Goal: Task Accomplishment & Management: Complete application form

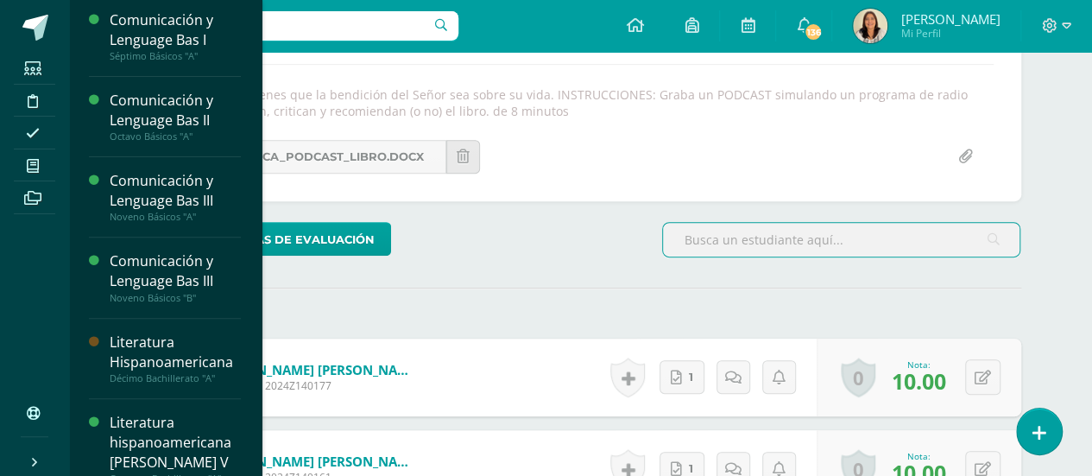
scroll to position [266, 0]
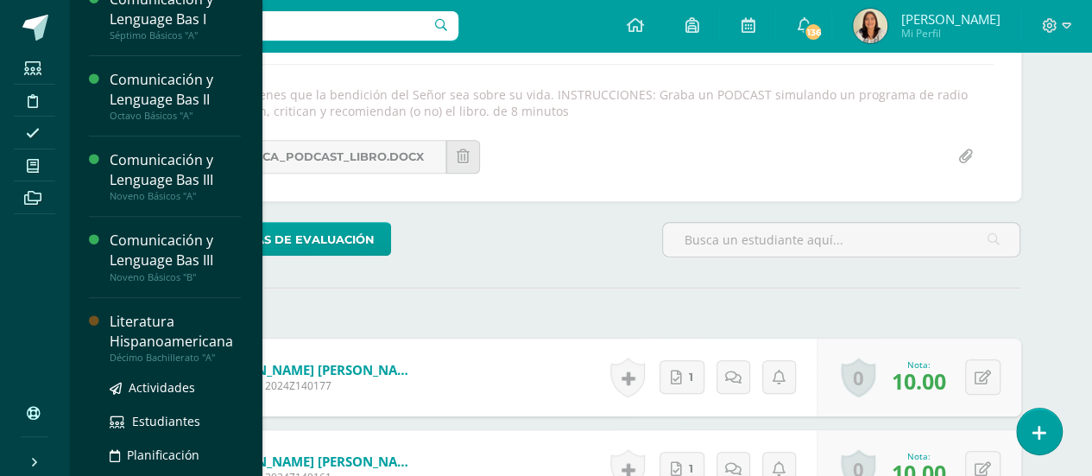
click at [188, 352] on div "Décimo Bachillerato "A"" at bounding box center [175, 357] width 131 height 12
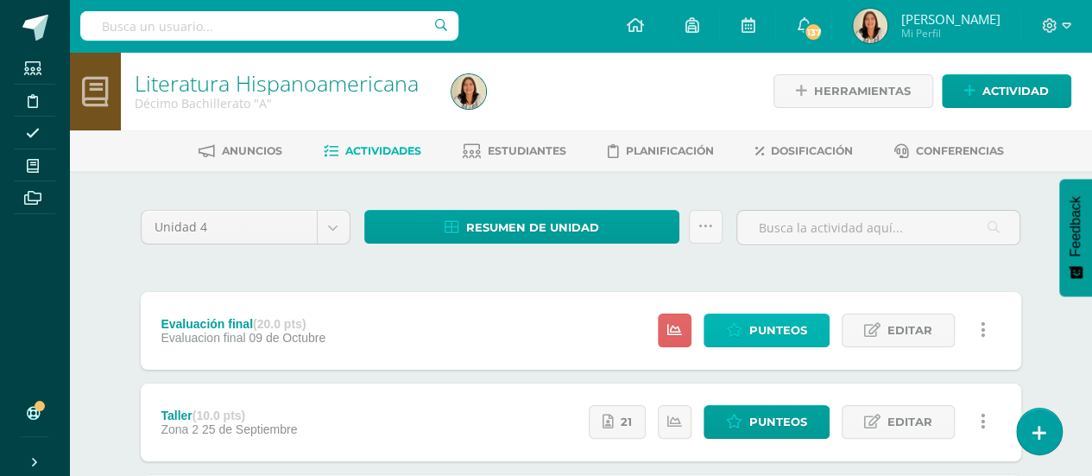
click at [789, 323] on span "Punteos" at bounding box center [778, 330] width 58 height 32
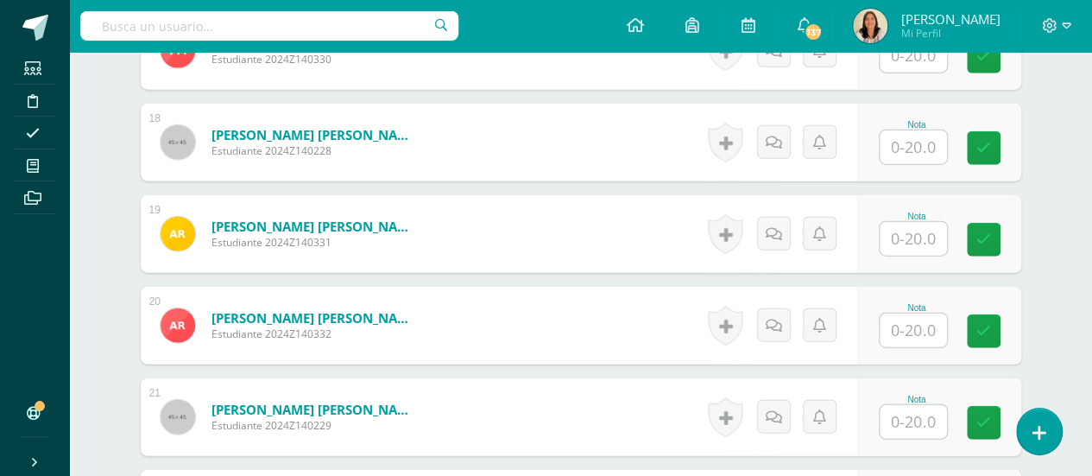
scroll to position [2090, 0]
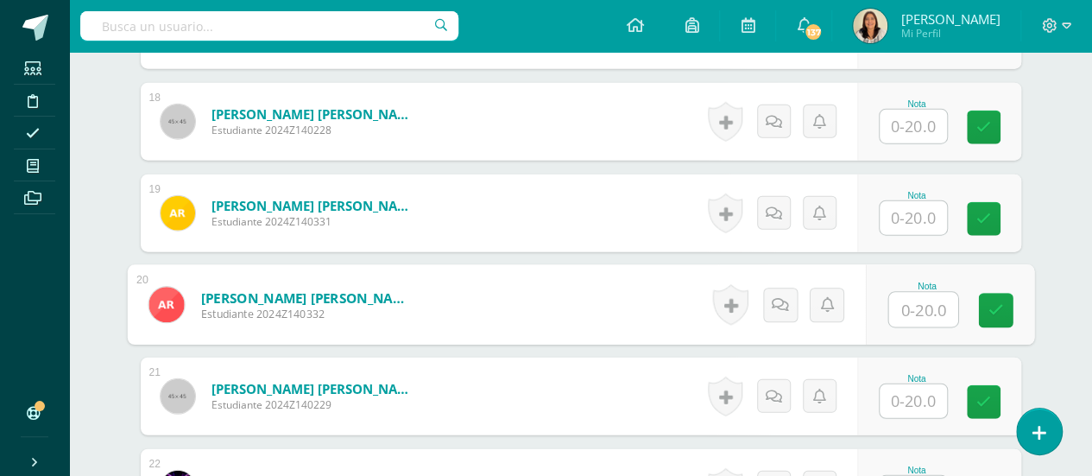
click at [903, 313] on input "text" at bounding box center [922, 310] width 69 height 35
type input "13"
click at [1001, 303] on icon at bounding box center [996, 310] width 16 height 15
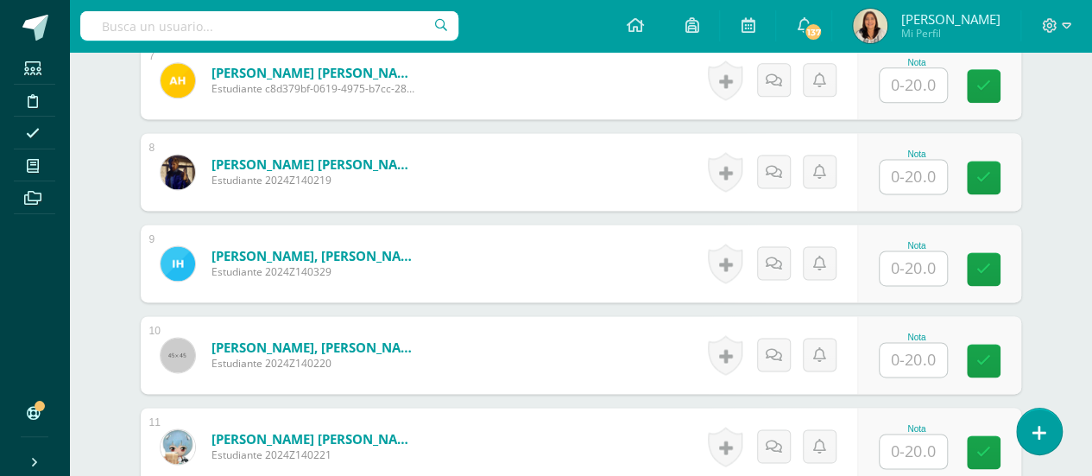
scroll to position [1116, 0]
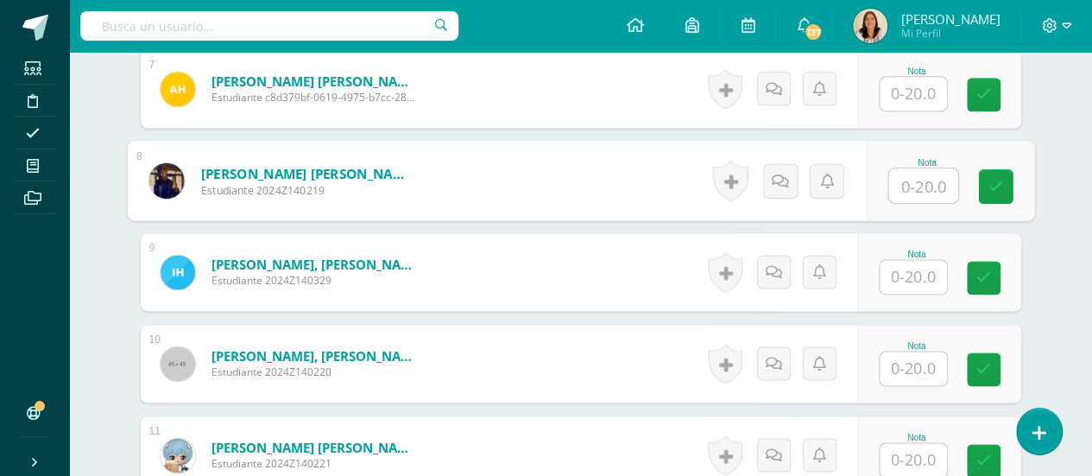
click at [915, 179] on input "text" at bounding box center [922, 185] width 69 height 35
type input "11"
click at [990, 179] on icon at bounding box center [996, 186] width 16 height 15
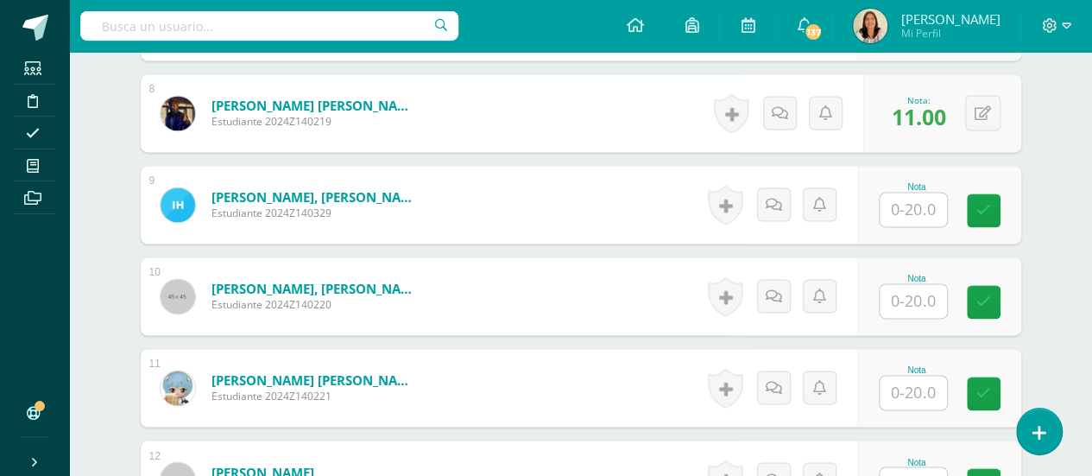
scroll to position [1209, 0]
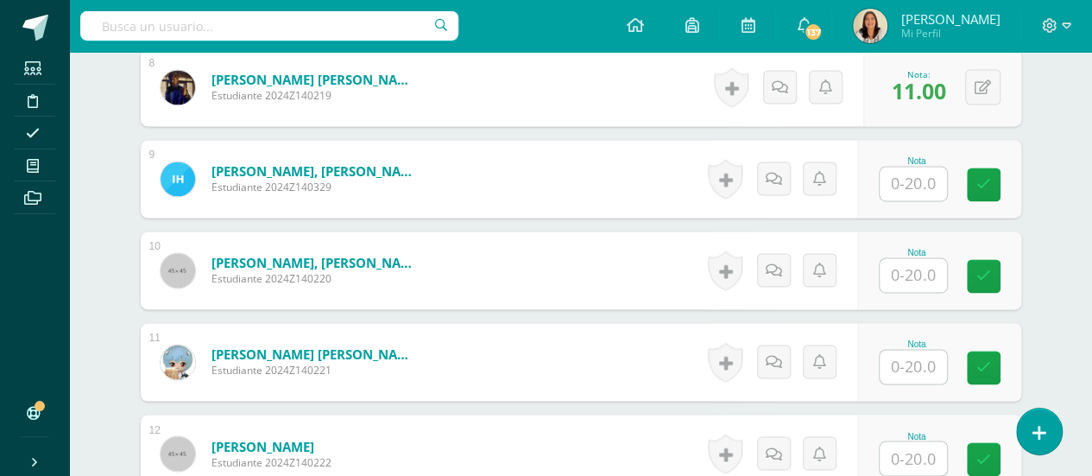
click at [910, 289] on div "Nota" at bounding box center [939, 270] width 164 height 78
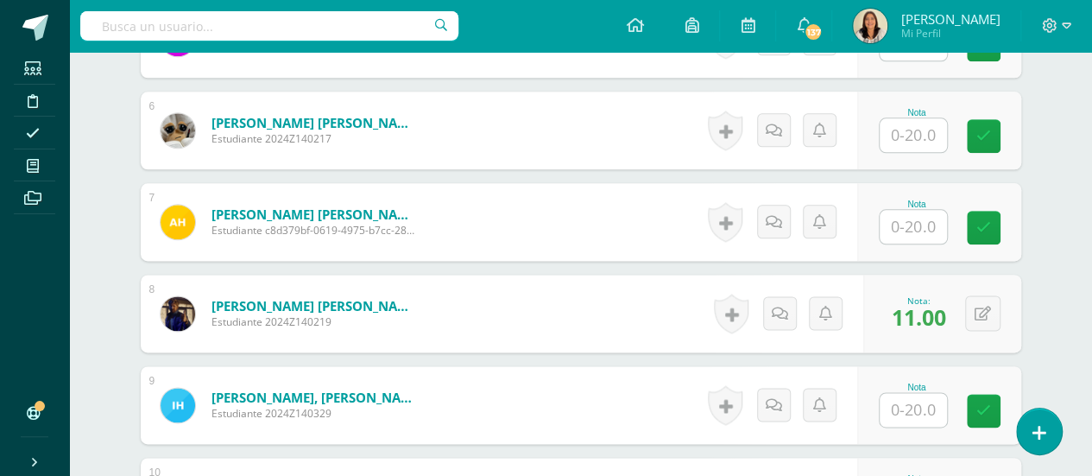
scroll to position [978, 0]
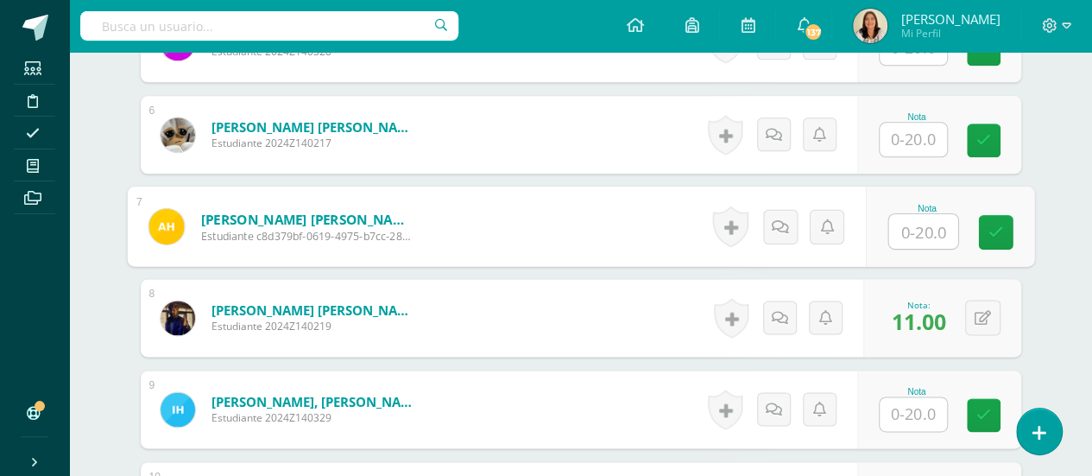
click at [920, 231] on input "text" at bounding box center [922, 231] width 69 height 35
type input "18"
click at [994, 224] on icon at bounding box center [996, 231] width 16 height 15
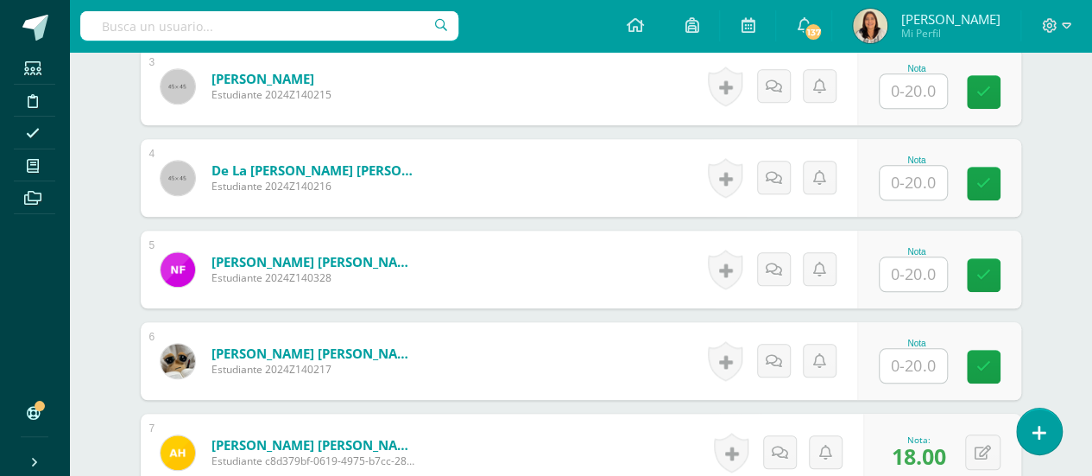
scroll to position [756, 0]
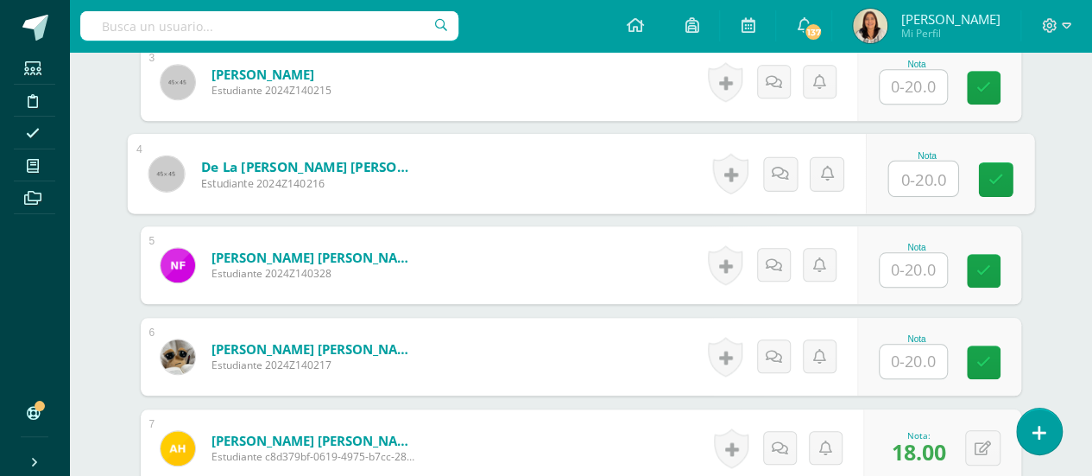
click at [915, 176] on input "text" at bounding box center [922, 178] width 69 height 35
click at [991, 177] on icon at bounding box center [996, 179] width 16 height 15
type input "15.00"
click at [991, 177] on button at bounding box center [995, 173] width 36 height 36
click at [991, 177] on link at bounding box center [995, 173] width 35 height 35
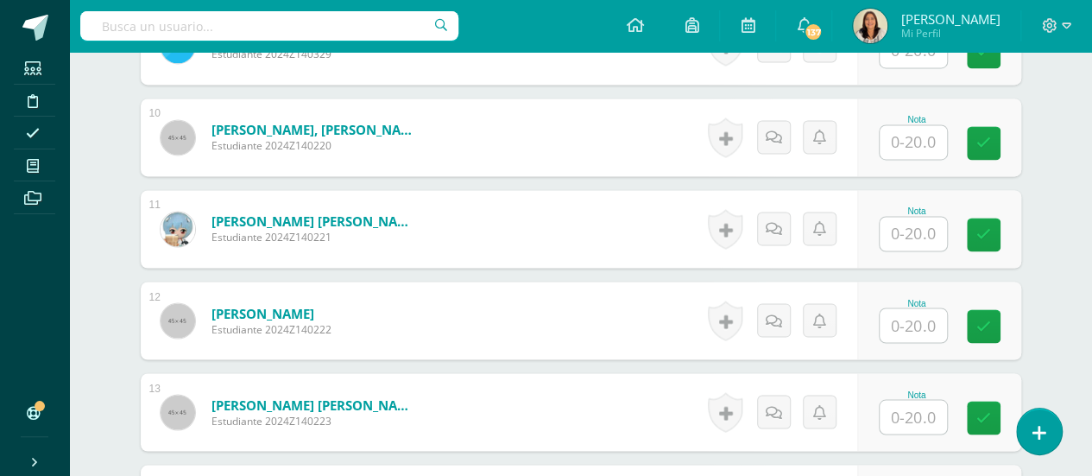
scroll to position [1523, 0]
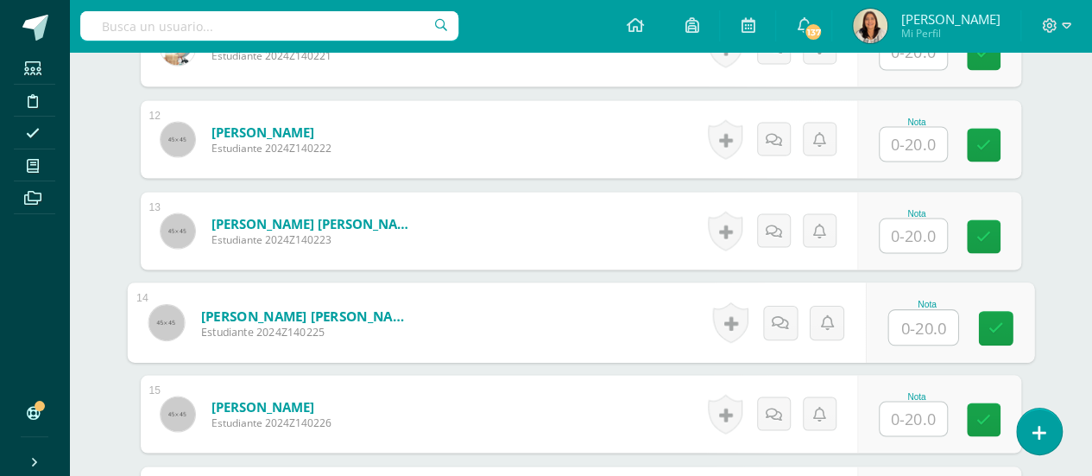
click at [924, 315] on input "text" at bounding box center [922, 327] width 69 height 35
type input "15"
click at [988, 320] on icon at bounding box center [996, 327] width 16 height 15
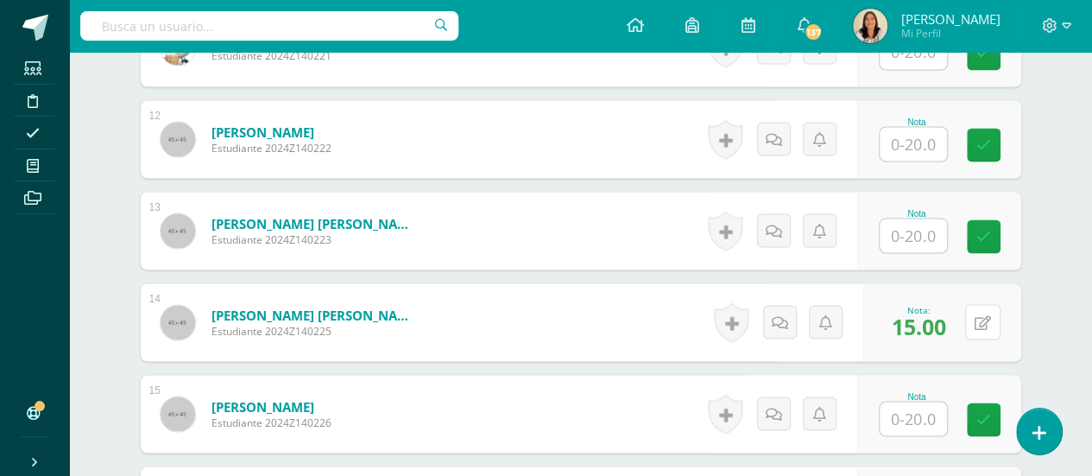
click at [988, 319] on icon at bounding box center [983, 322] width 16 height 15
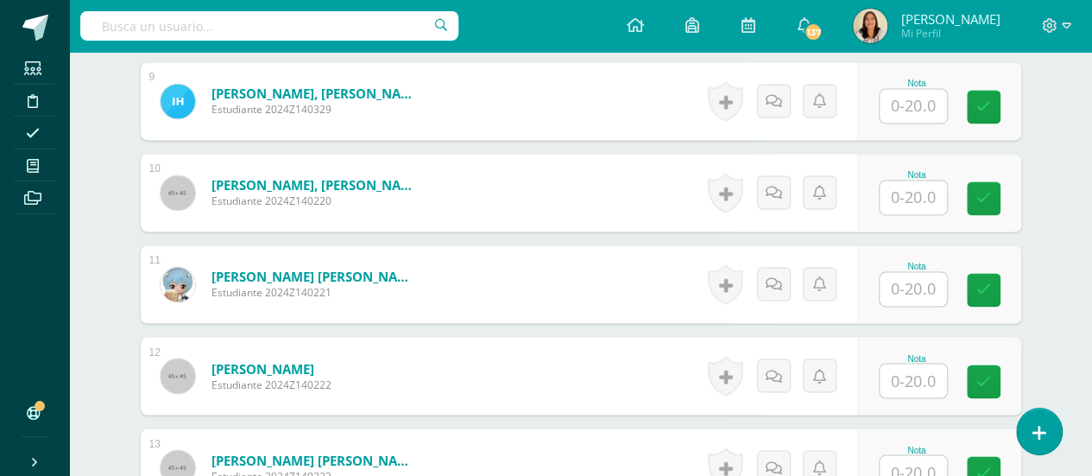
scroll to position [1438, 0]
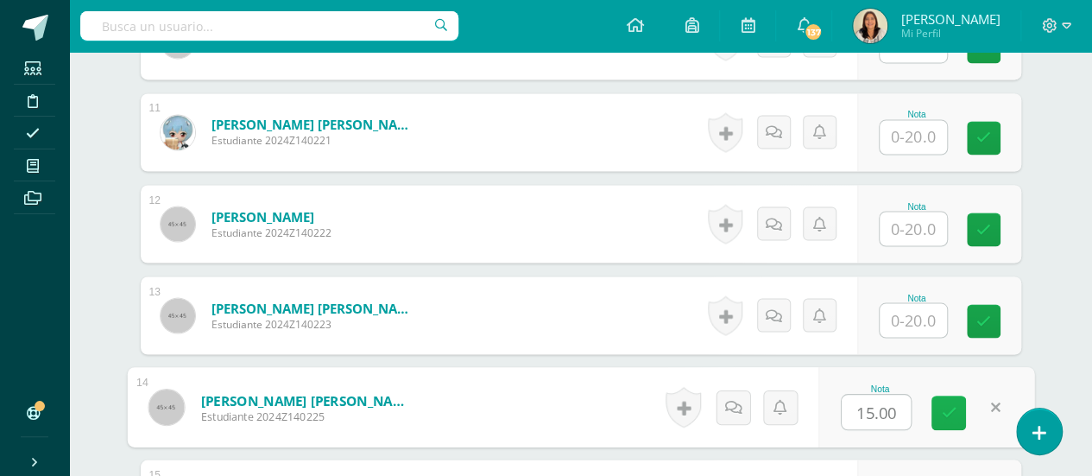
click at [961, 412] on link at bounding box center [949, 412] width 35 height 35
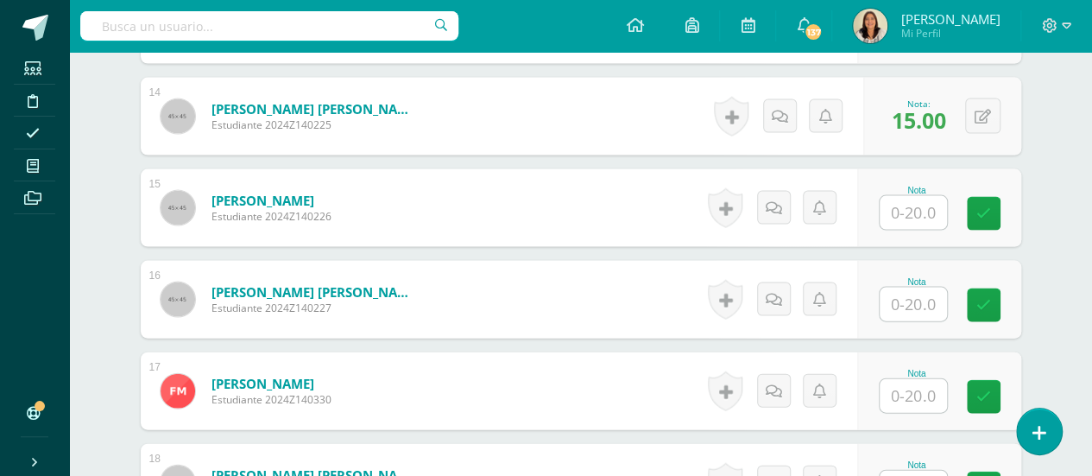
scroll to position [1724, 0]
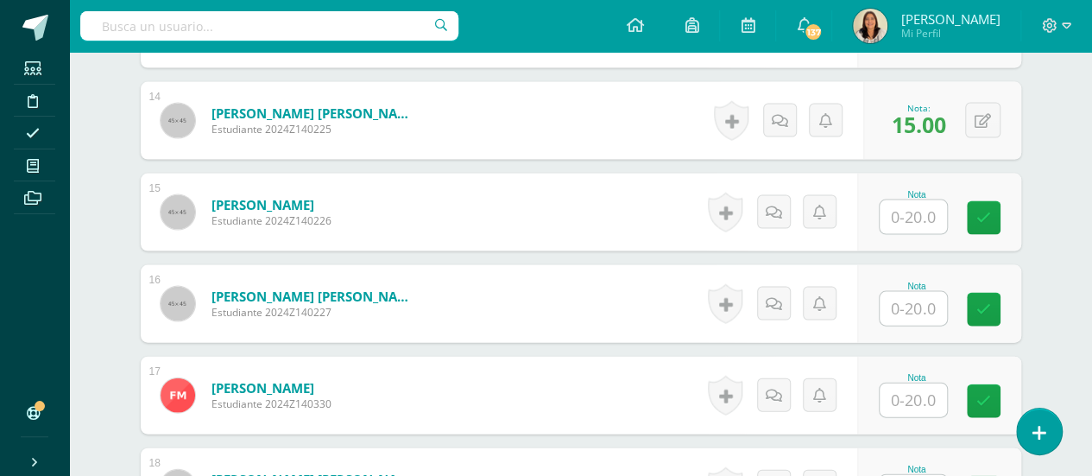
click at [911, 208] on input "text" at bounding box center [913, 217] width 67 height 34
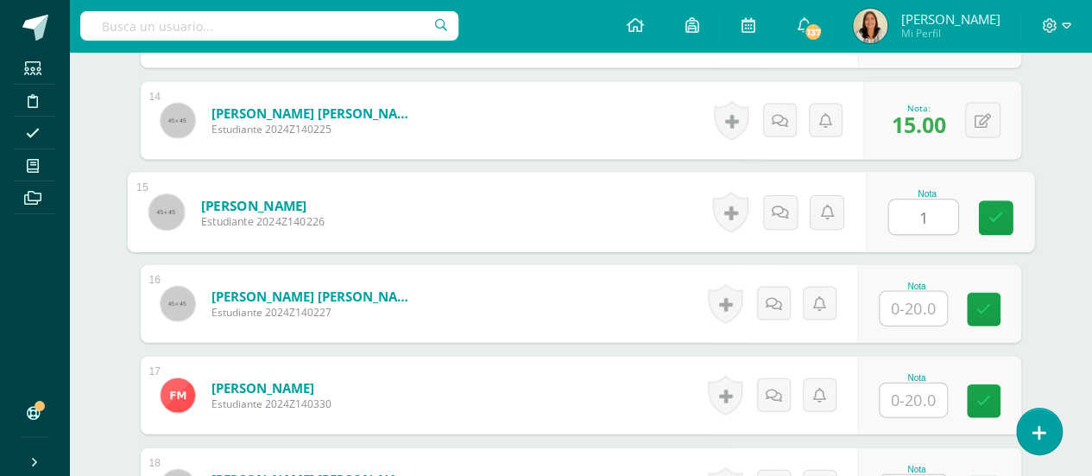
type input "12"
click at [995, 220] on icon at bounding box center [996, 218] width 16 height 15
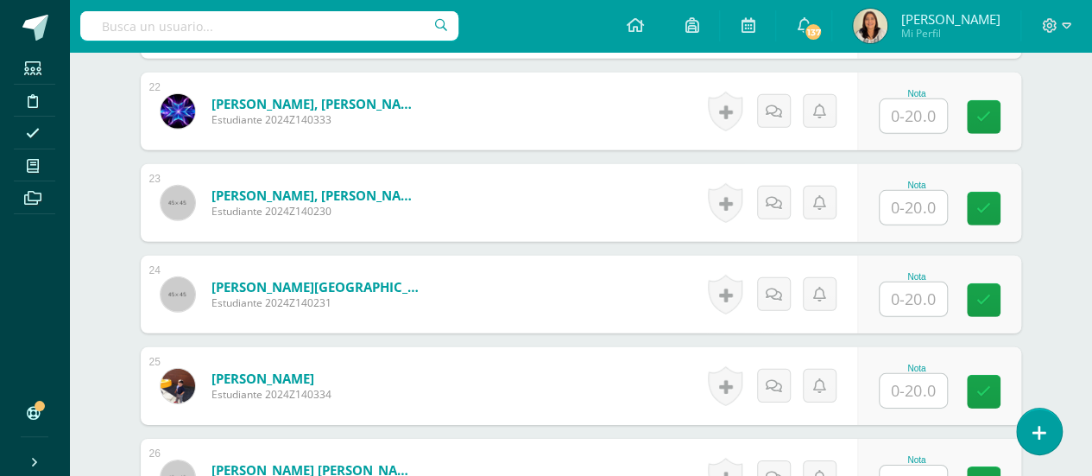
scroll to position [2551, 0]
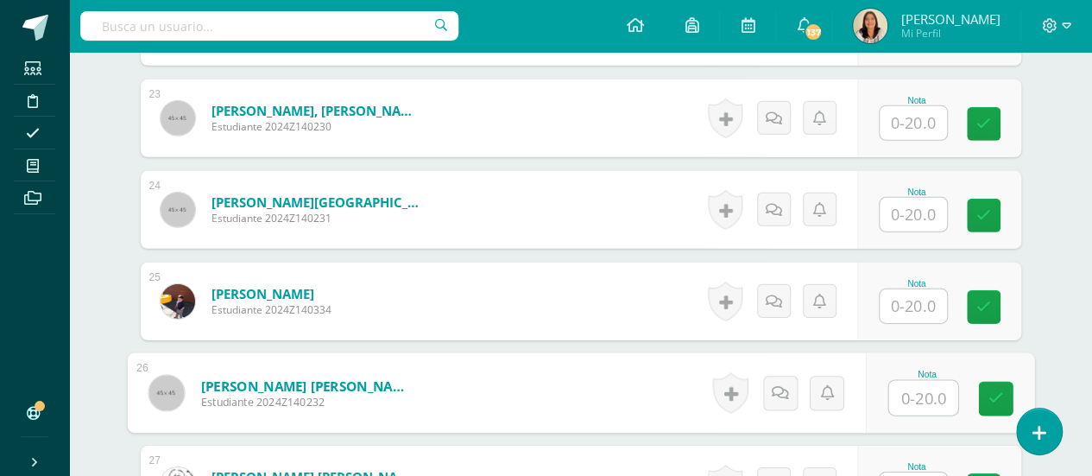
click at [936, 387] on input "text" at bounding box center [922, 398] width 69 height 35
type input "18"
click at [998, 396] on icon at bounding box center [996, 398] width 16 height 15
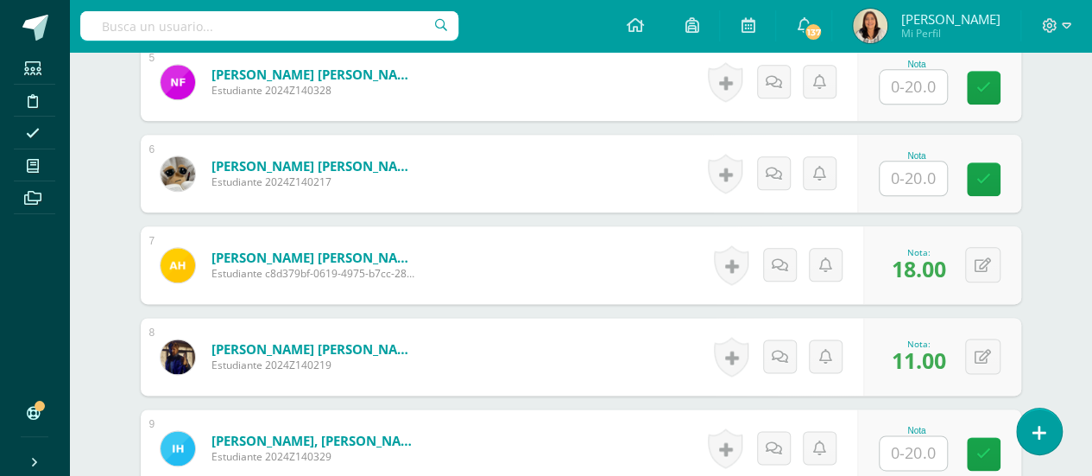
scroll to position [881, 0]
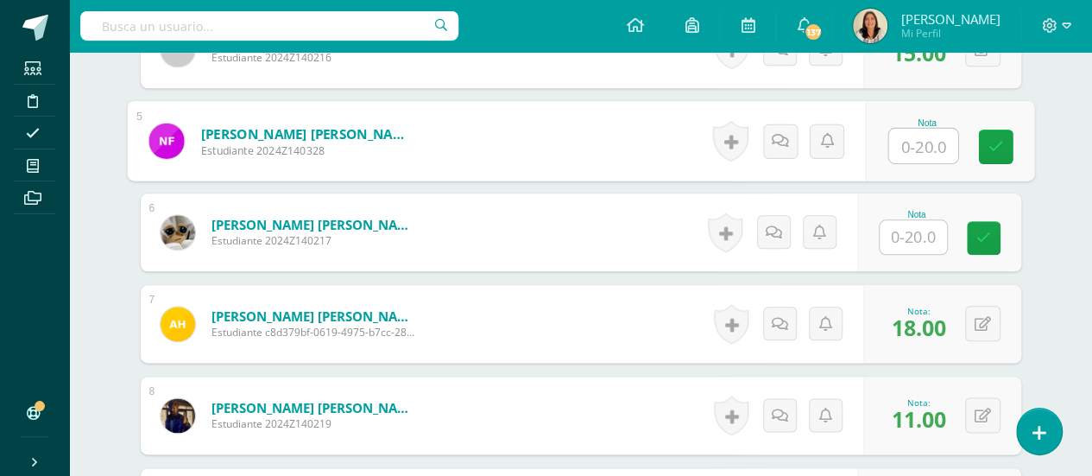
click at [920, 137] on input "text" at bounding box center [922, 146] width 69 height 35
type input "12"
click at [989, 142] on icon at bounding box center [996, 146] width 16 height 15
